Goal: Task Accomplishment & Management: Manage account settings

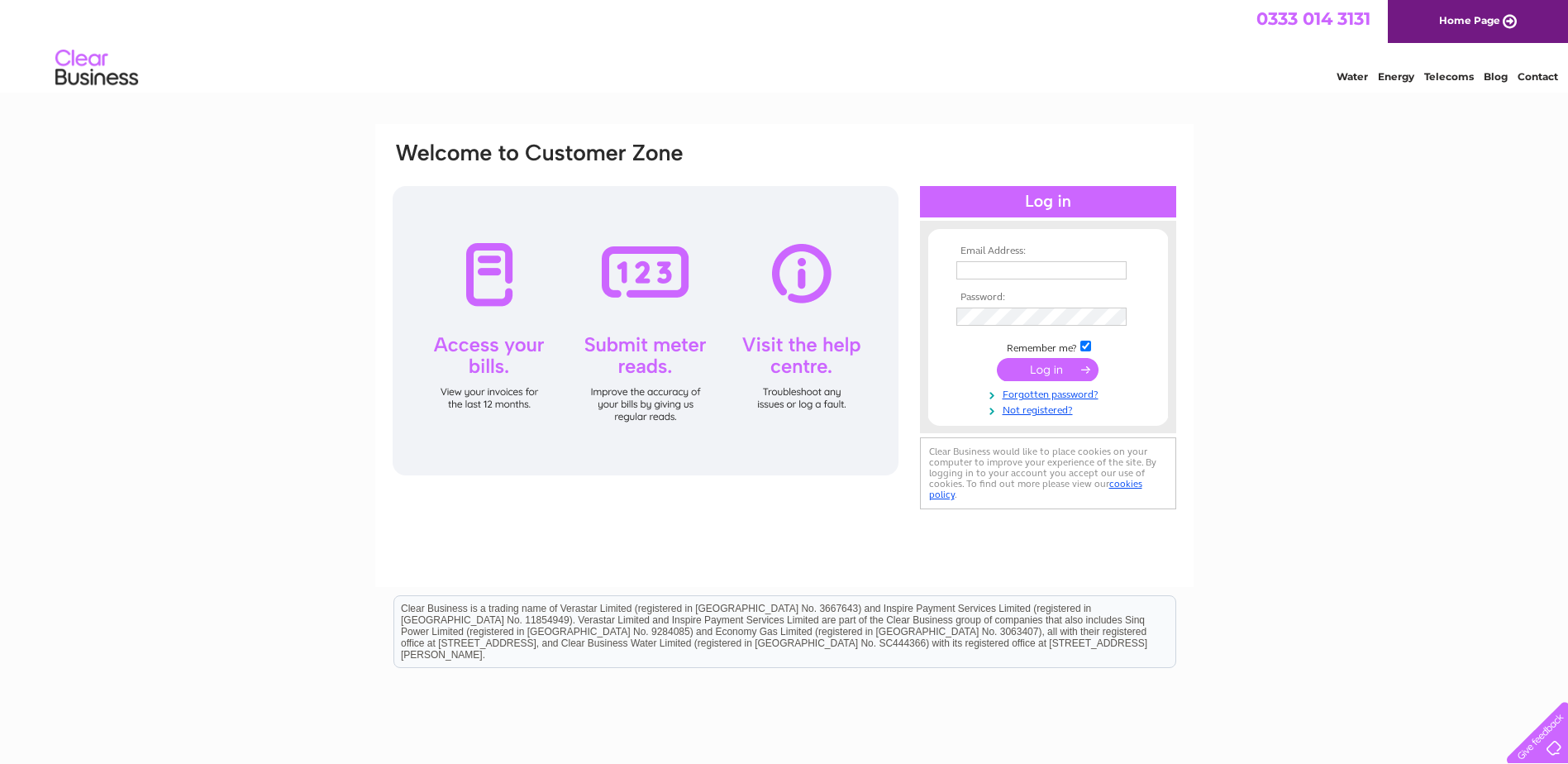
type input "SpaMedica.accounts@spamedica.co.uk"
click at [1042, 370] on input "submit" at bounding box center [1047, 369] width 101 height 23
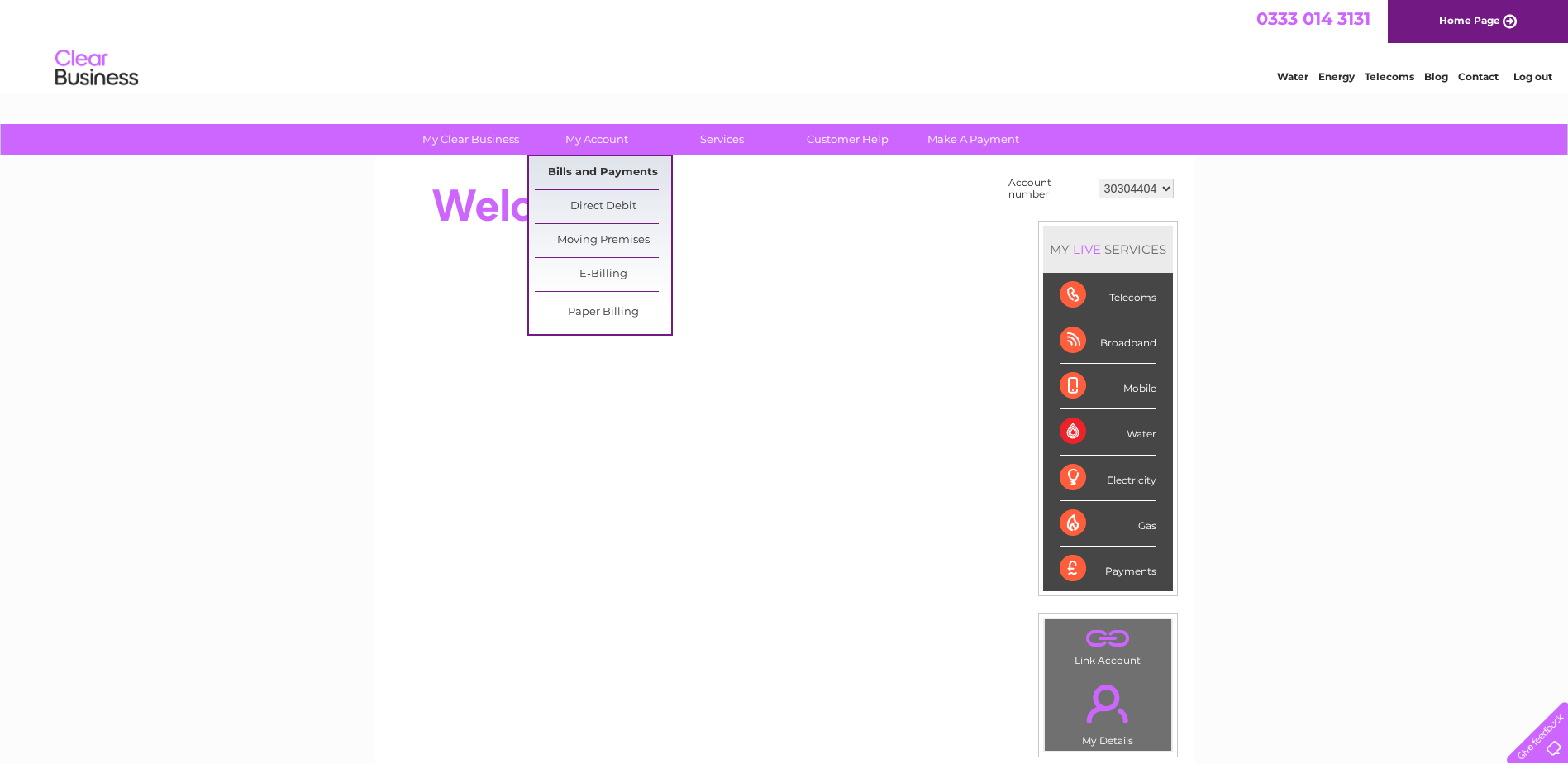
click at [587, 169] on link "Bills and Payments" at bounding box center [603, 172] width 136 height 33
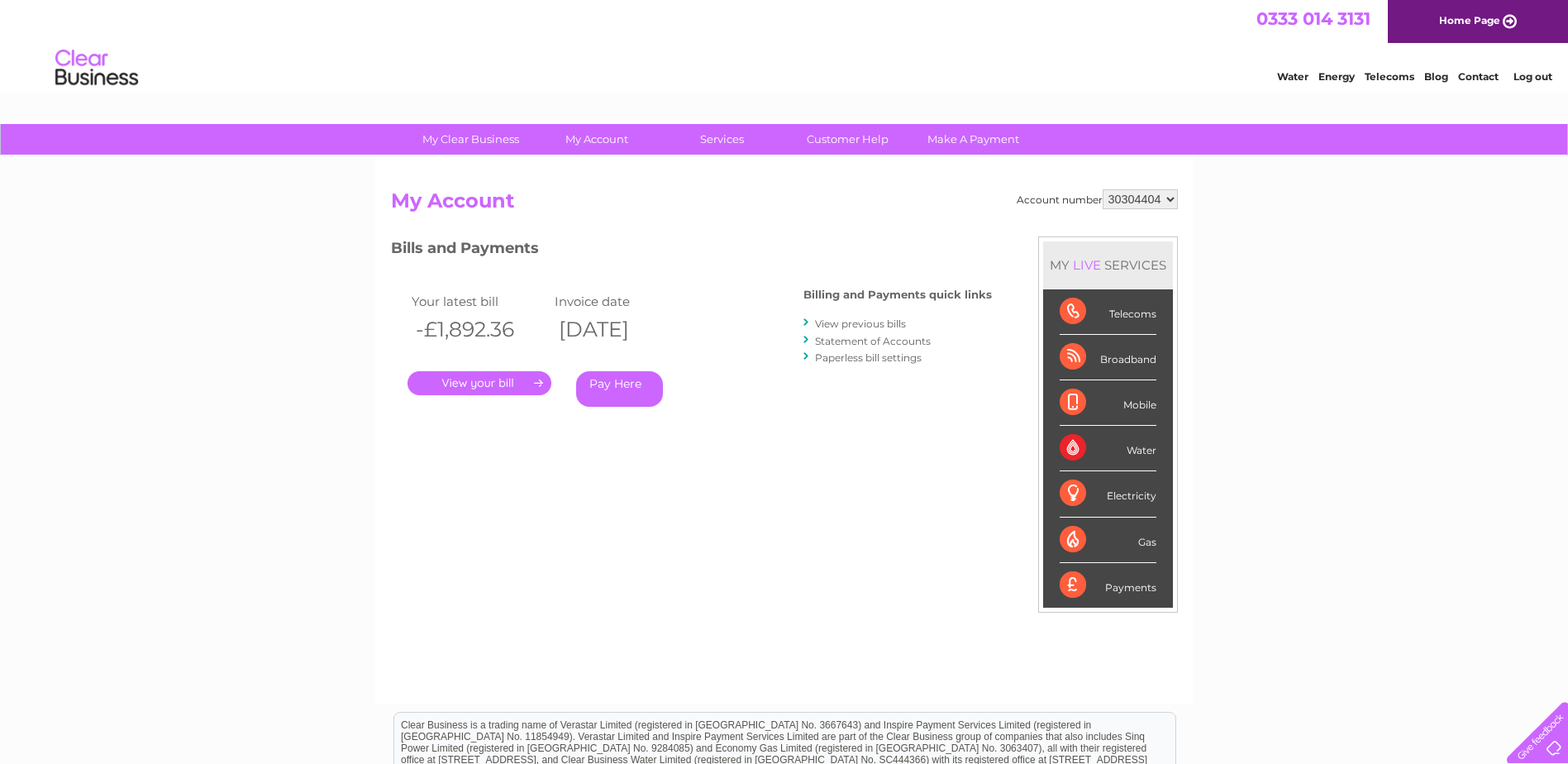
click at [1538, 80] on link "Log out" at bounding box center [1533, 76] width 39 height 13
